Goal: Information Seeking & Learning: Learn about a topic

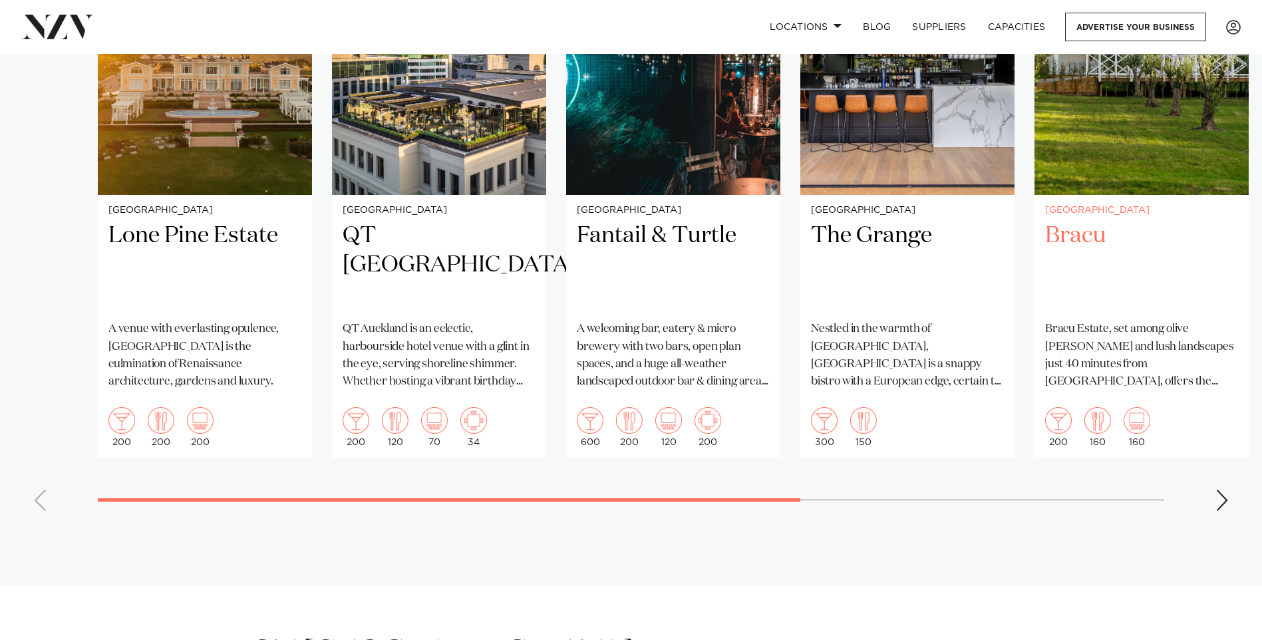
scroll to position [1197, 0]
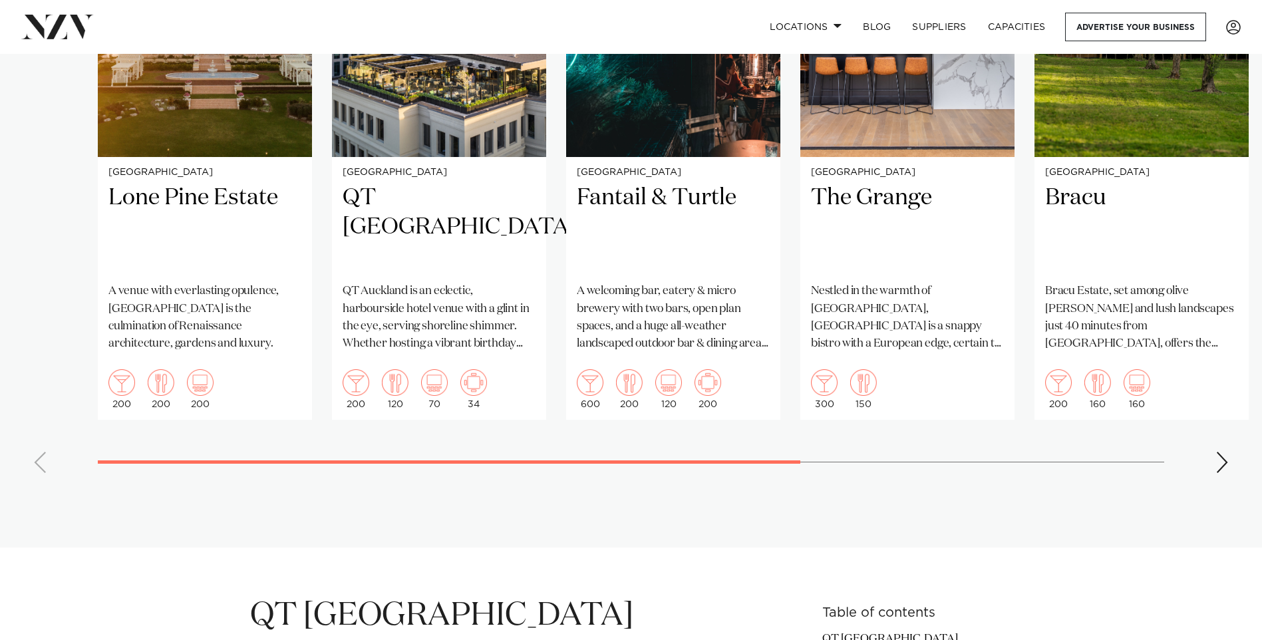
click at [1218, 452] on div "Next slide" at bounding box center [1221, 462] width 13 height 21
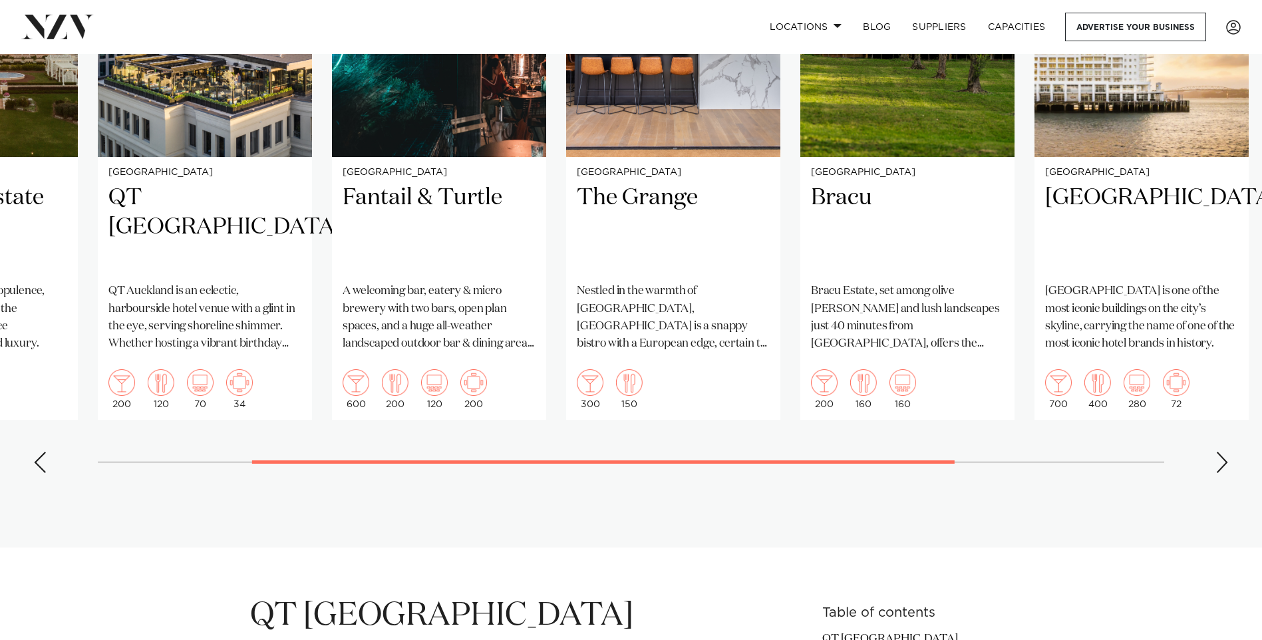
click at [1218, 452] on div "Next slide" at bounding box center [1221, 462] width 13 height 21
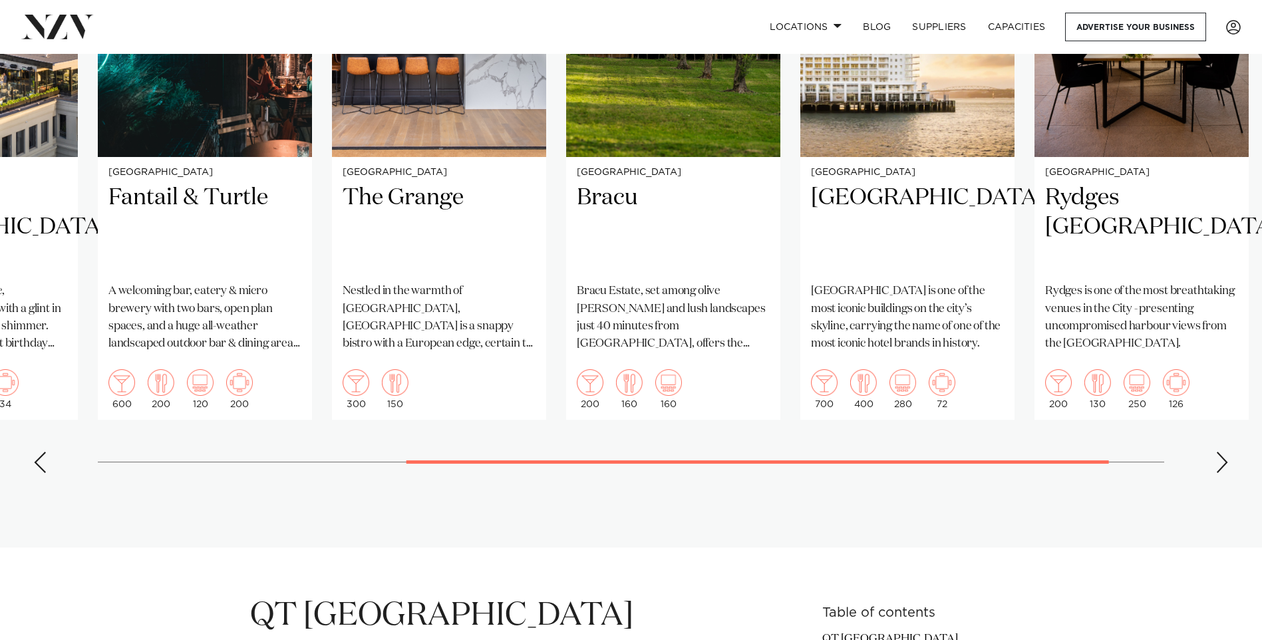
click at [1218, 452] on div "Next slide" at bounding box center [1221, 462] width 13 height 21
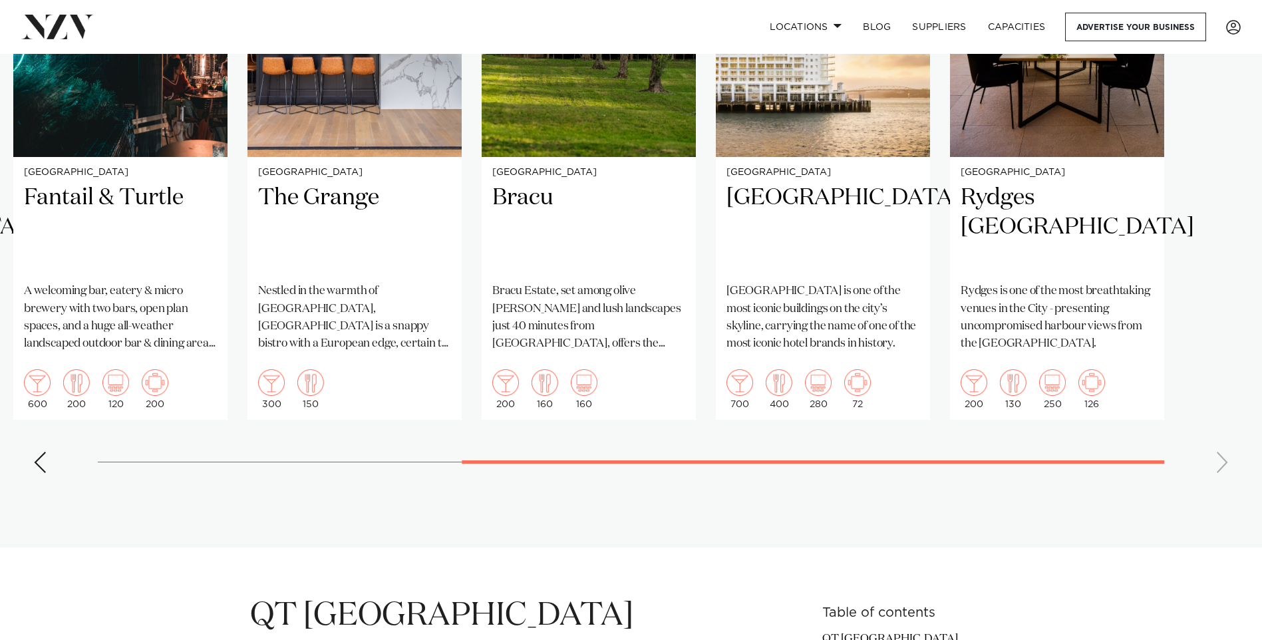
click at [1218, 404] on swiper-container "[GEOGRAPHIC_DATA] [GEOGRAPHIC_DATA] A venue with everlasting opulence, [GEOGRAP…" at bounding box center [631, 177] width 1262 height 614
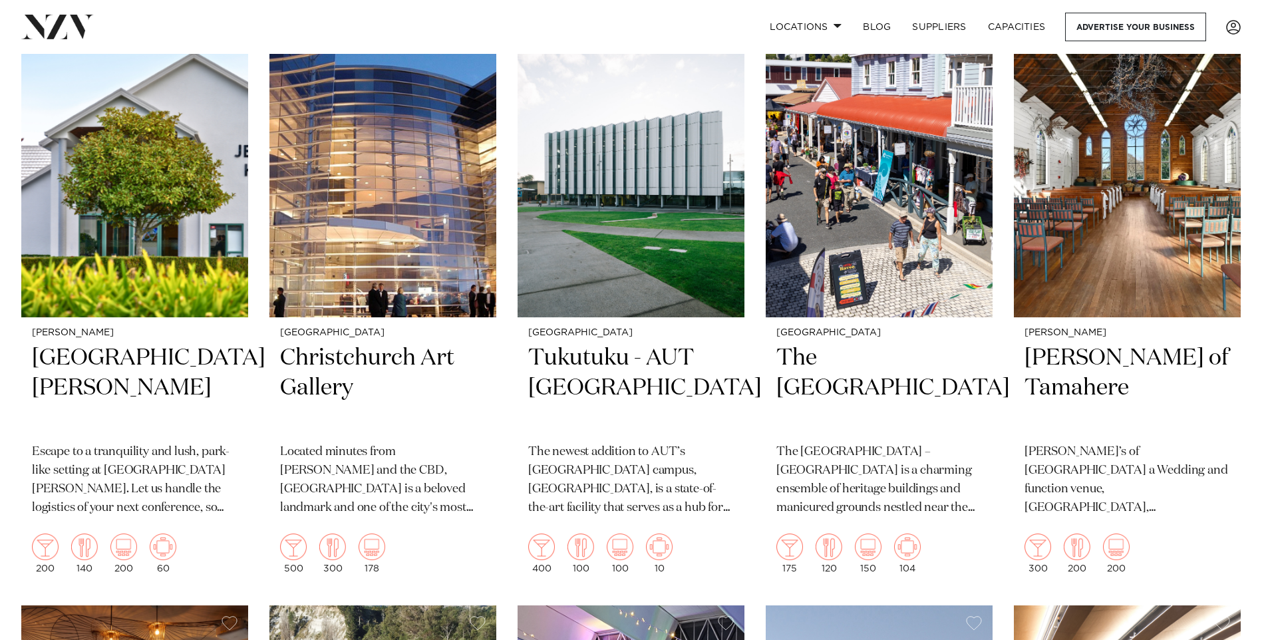
scroll to position [2128, 0]
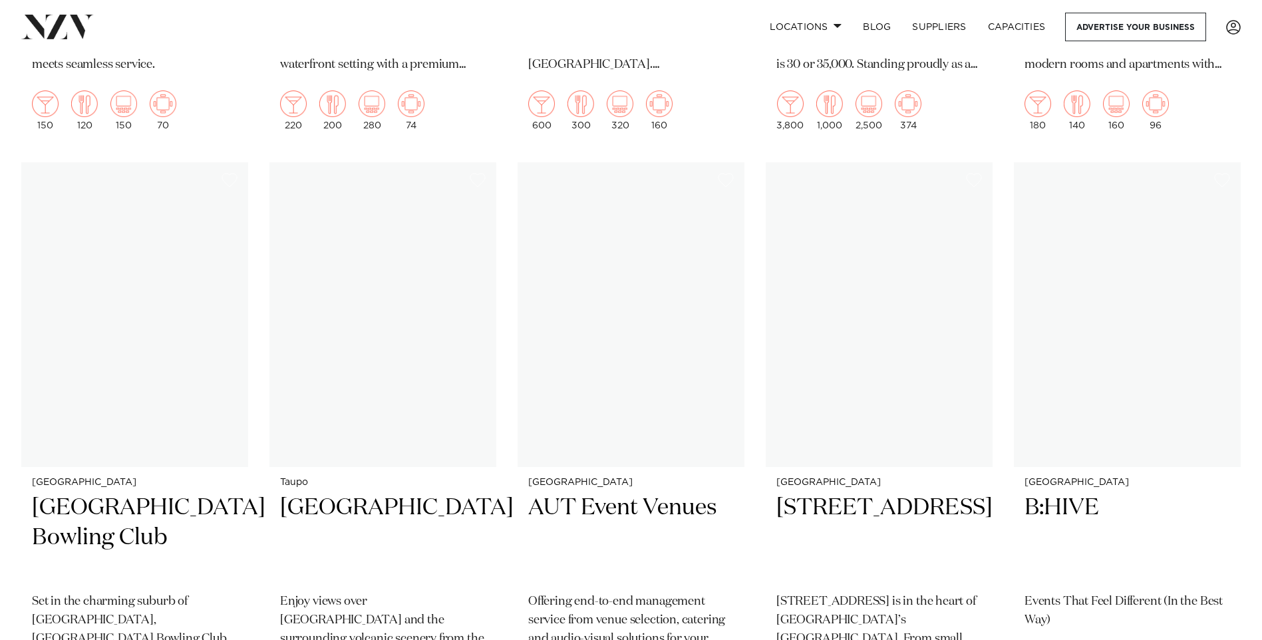
scroll to position [2128, 0]
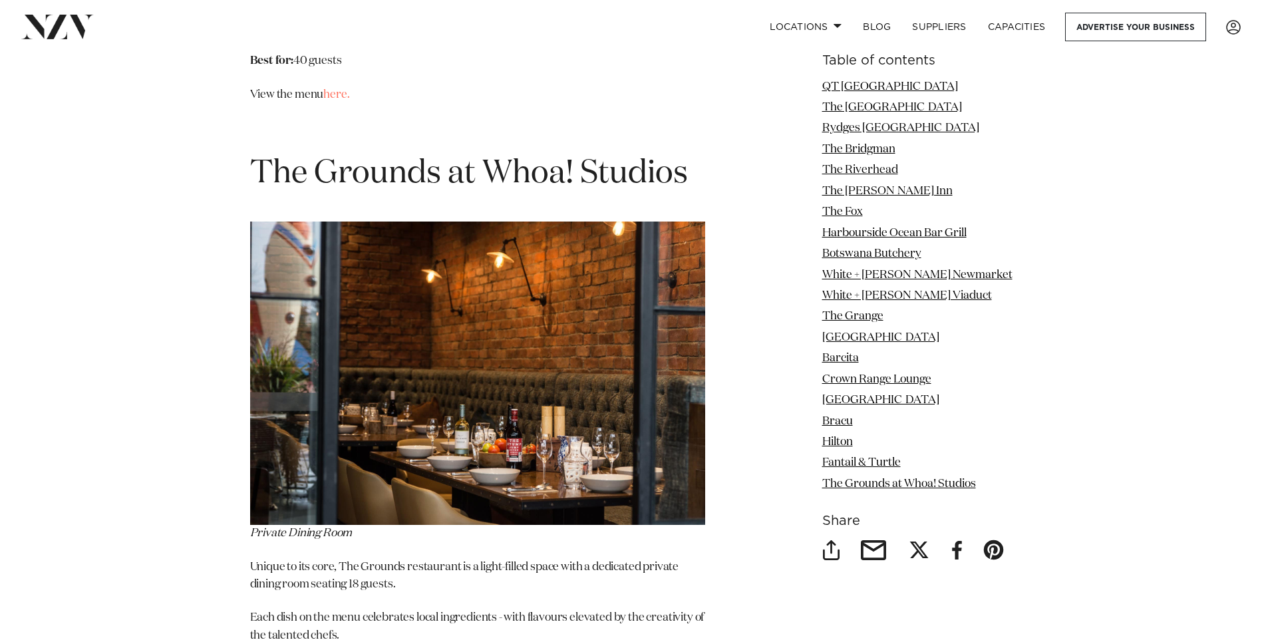
scroll to position [14233, 0]
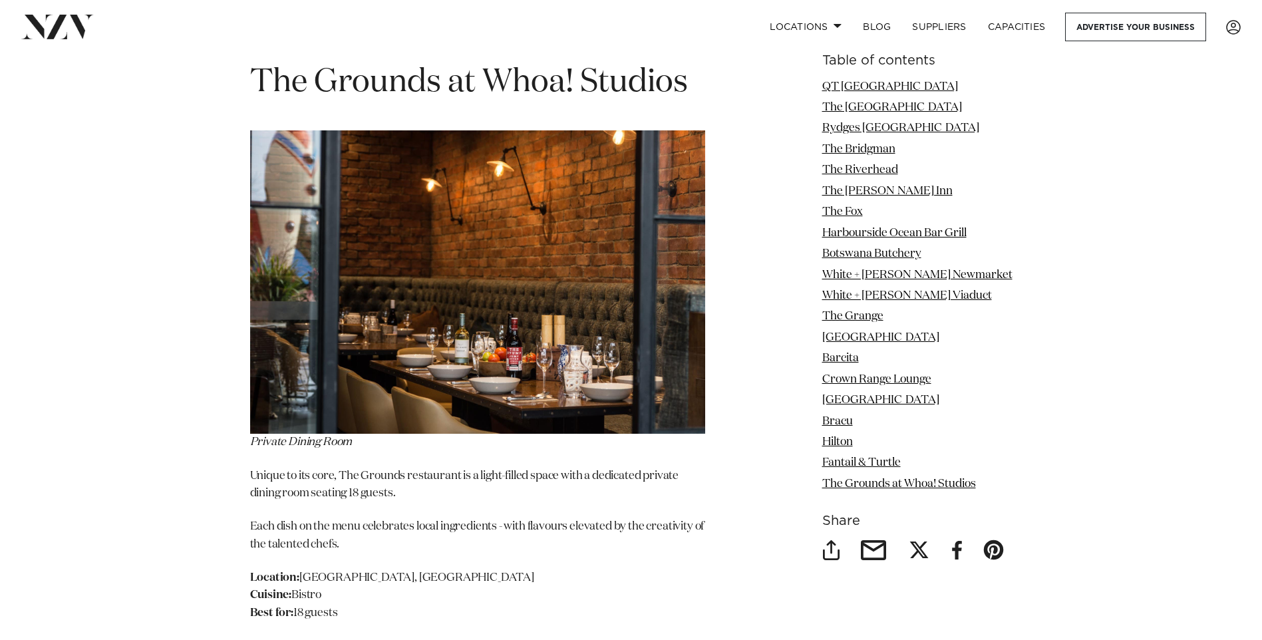
click at [341, 639] on link "here." at bounding box center [336, 645] width 26 height 11
